Goal: Information Seeking & Learning: Learn about a topic

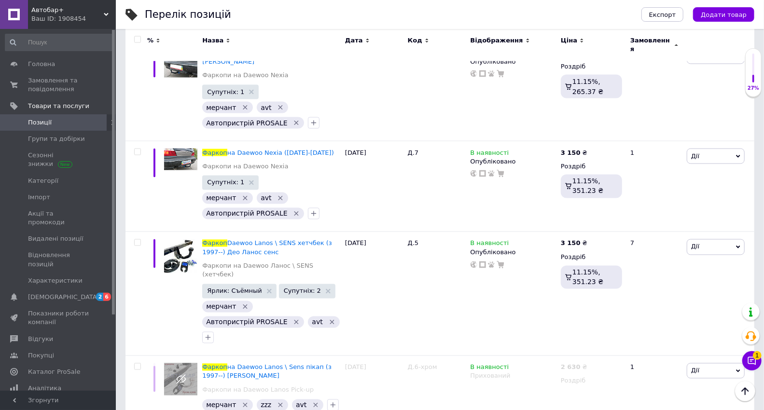
scroll to position [3825, 0]
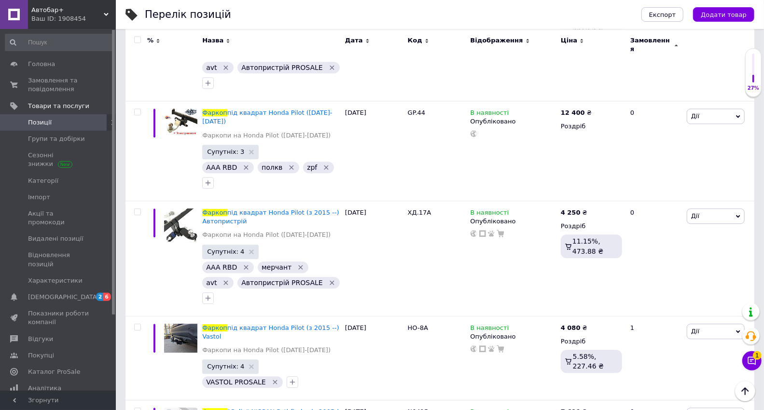
scroll to position [3710, 0]
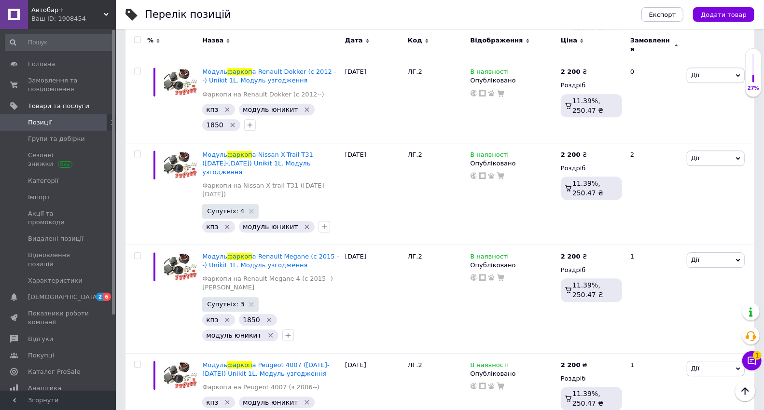
scroll to position [3960, 0]
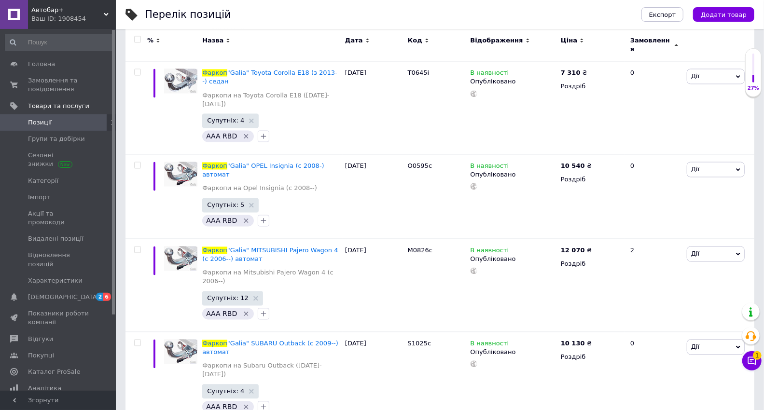
scroll to position [3737, 0]
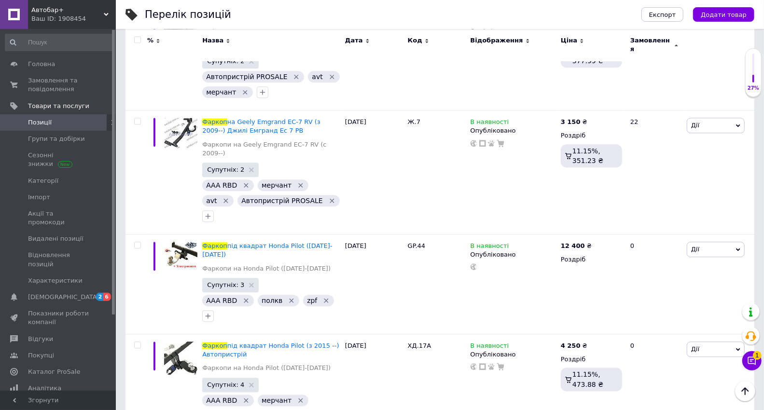
scroll to position [3710, 0]
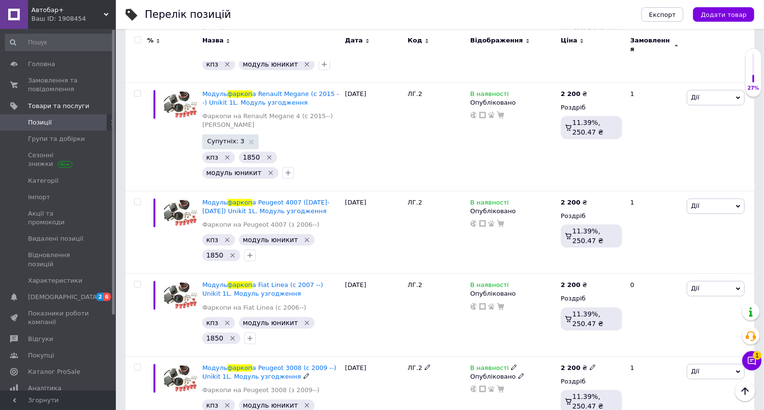
scroll to position [3967, 0]
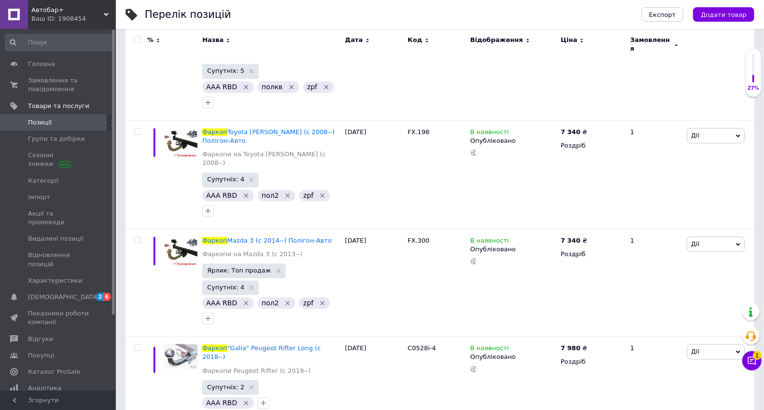
scroll to position [3845, 0]
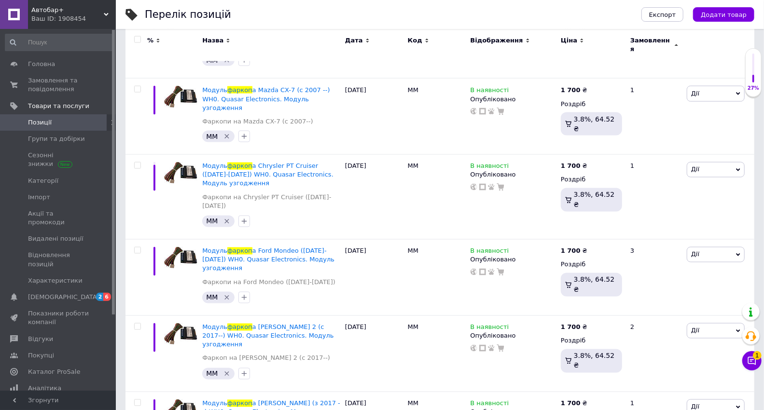
scroll to position [3416, 0]
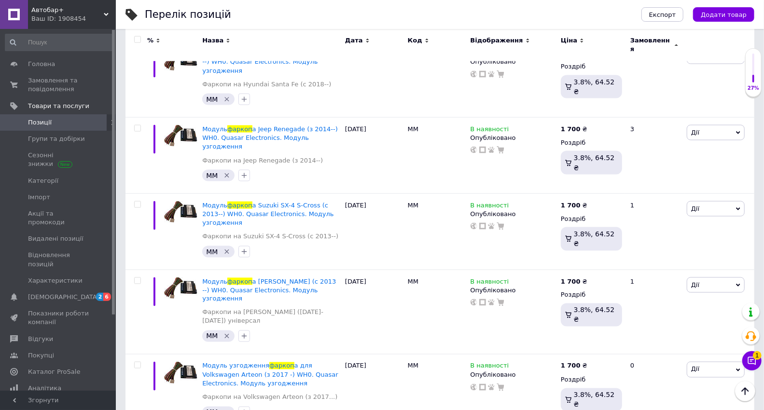
scroll to position [3301, 0]
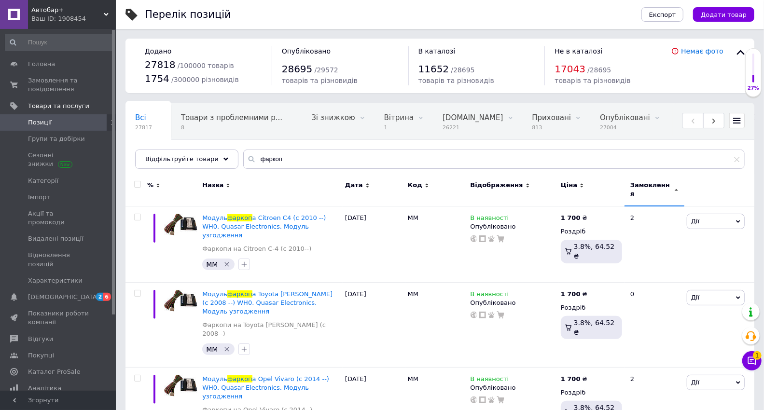
scroll to position [3334, 0]
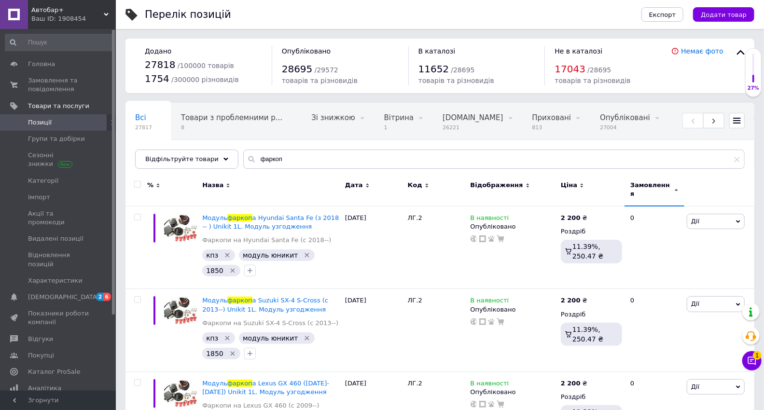
click at [660, 181] on span "Замовлення" at bounding box center [652, 189] width 42 height 17
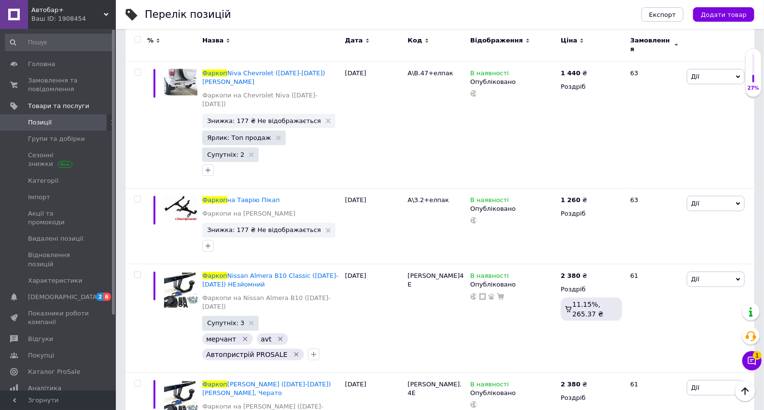
scroll to position [9887, 0]
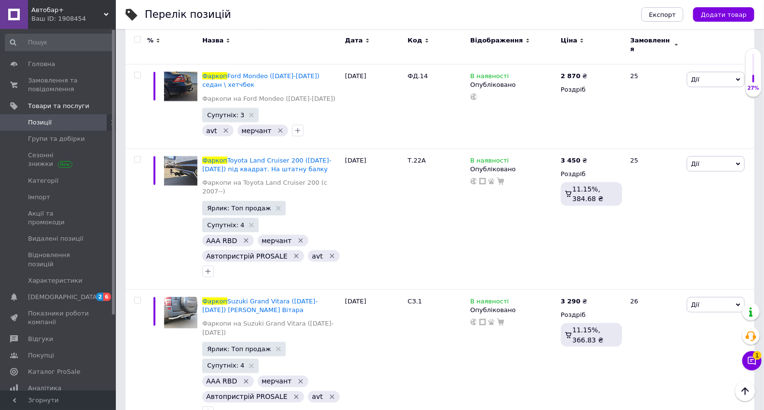
scroll to position [9991, 0]
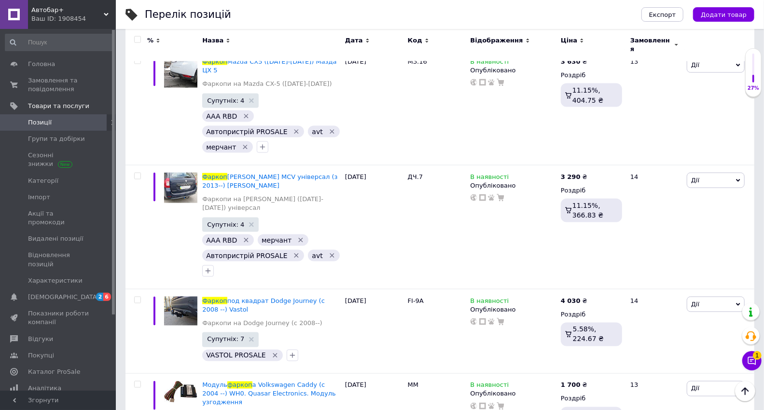
scroll to position [9521, 0]
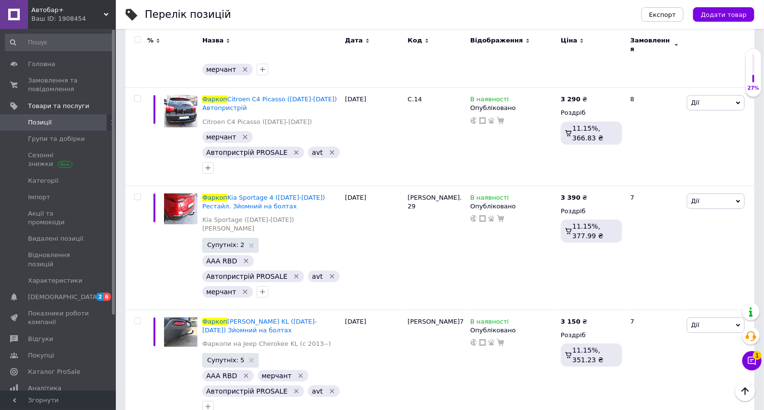
scroll to position [9464, 0]
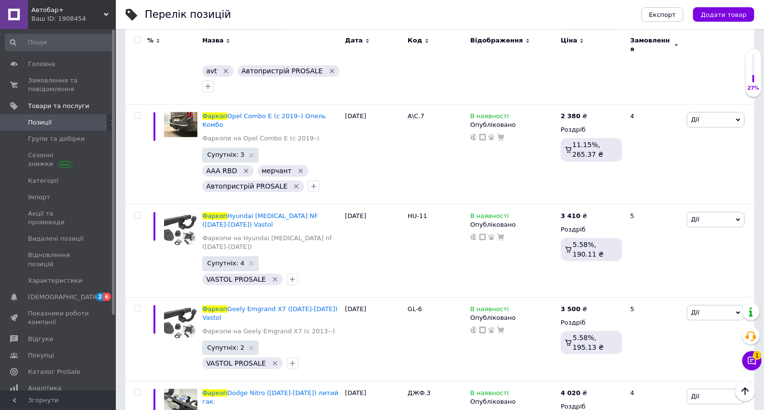
scroll to position [8616, 0]
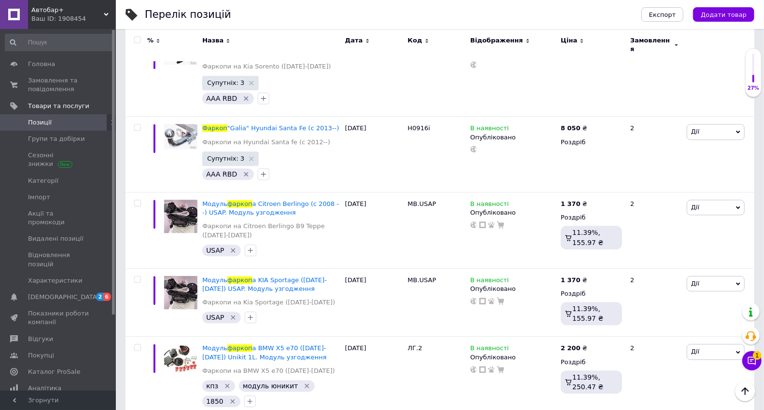
scroll to position [8551, 0]
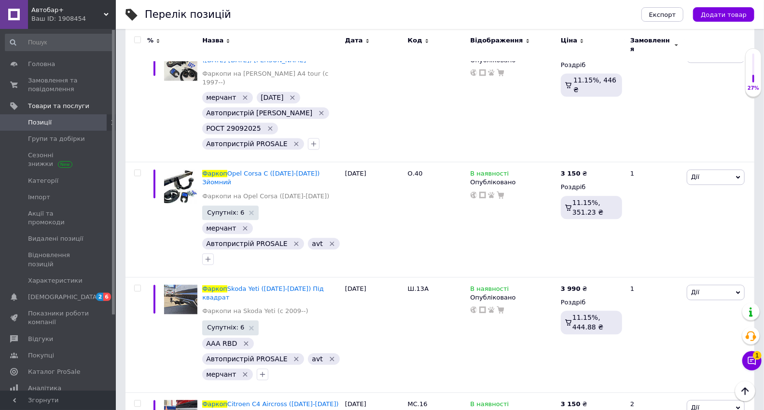
scroll to position [8236, 0]
